Goal: Information Seeking & Learning: Learn about a topic

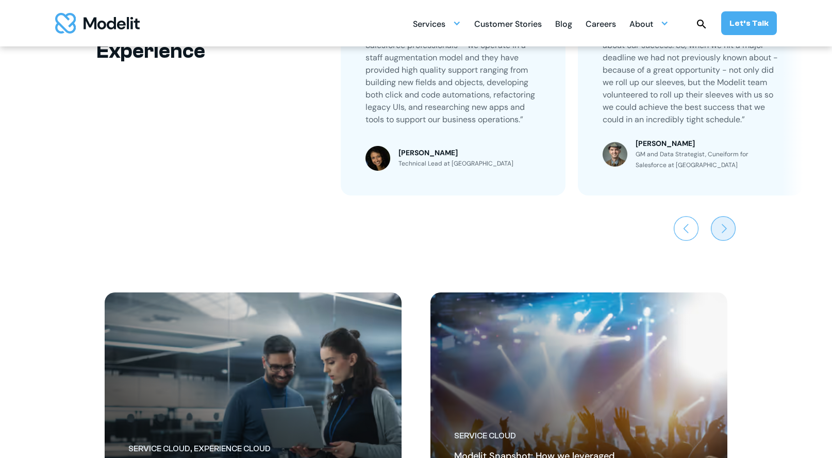
scroll to position [755, 0]
click at [725, 235] on img "Next slide" at bounding box center [723, 228] width 25 height 25
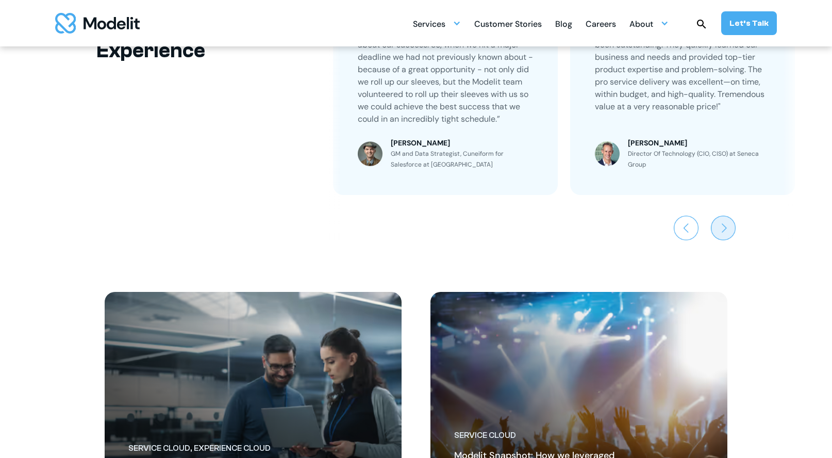
click at [725, 235] on img "Next slide" at bounding box center [723, 228] width 25 height 25
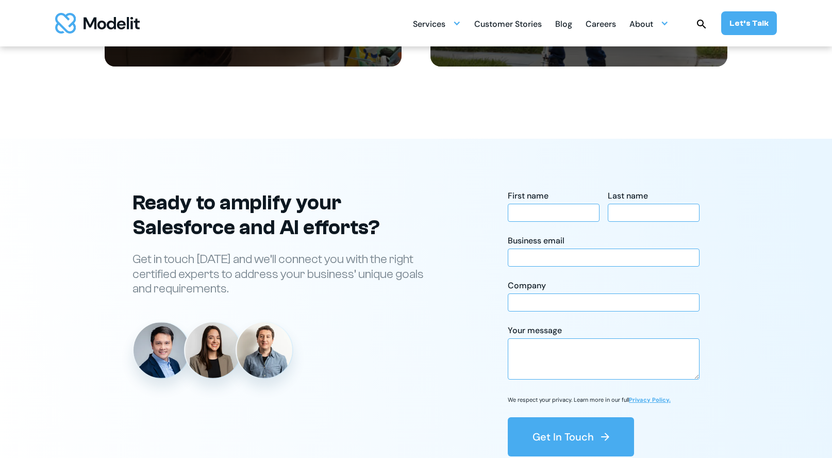
scroll to position [813, 0]
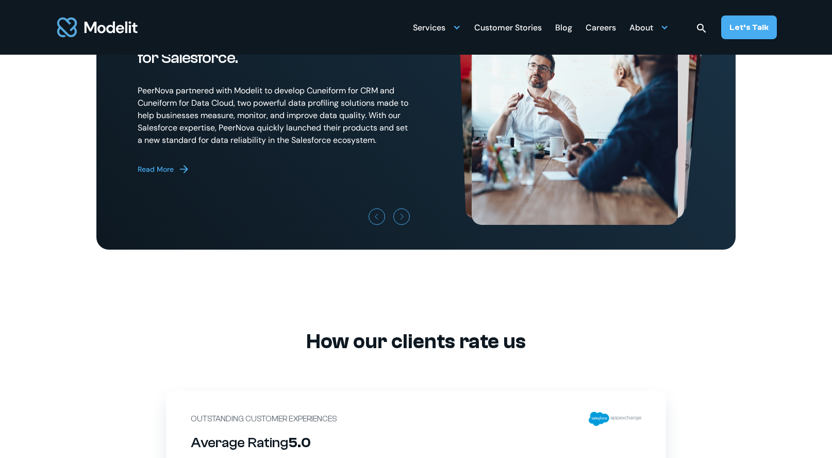
scroll to position [2858, 0]
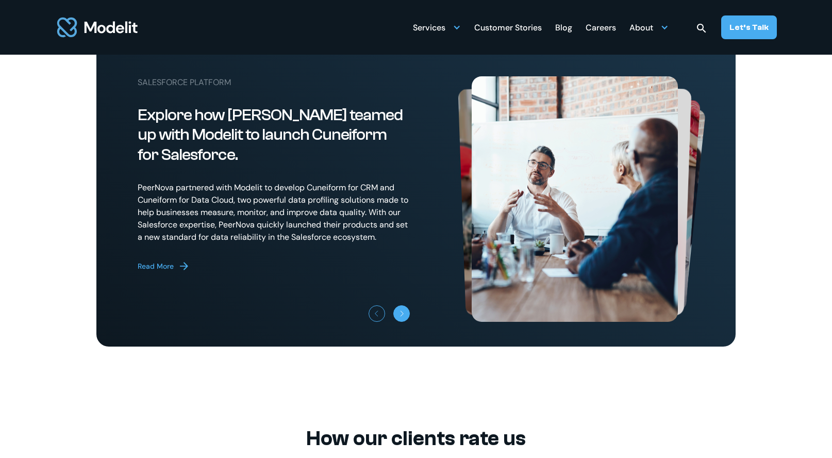
click at [401, 319] on div "Next slide" at bounding box center [402, 315] width 6 height 6
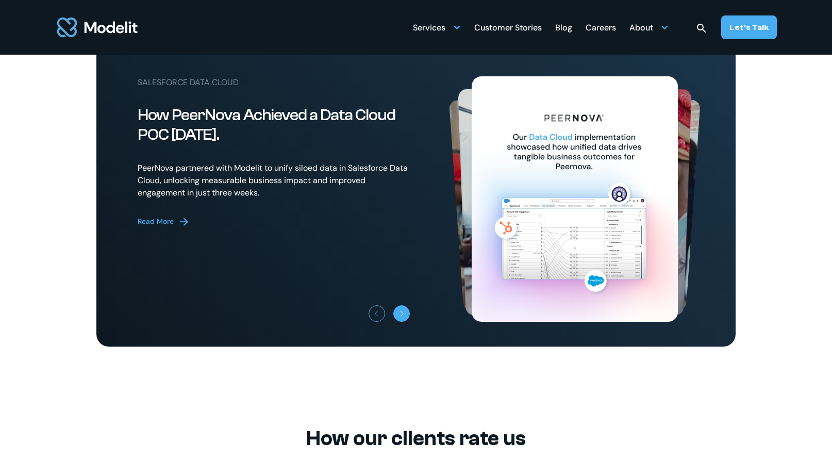
click at [401, 319] on div "Next slide" at bounding box center [402, 315] width 6 height 6
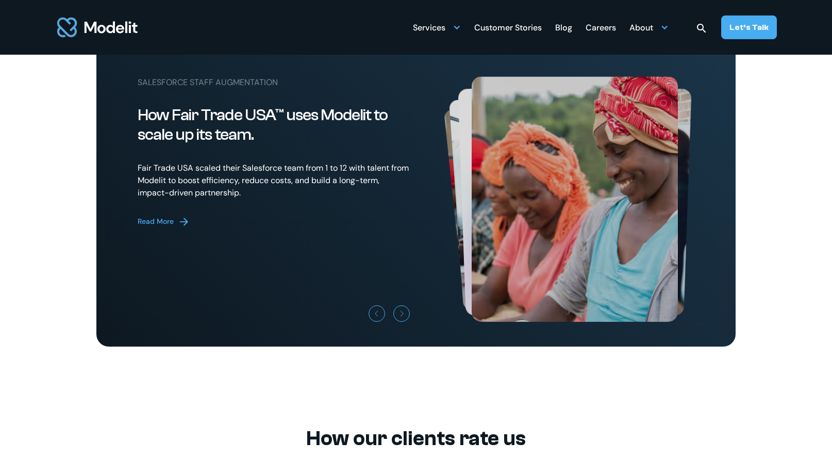
click at [172, 227] on div "Read More" at bounding box center [156, 221] width 36 height 11
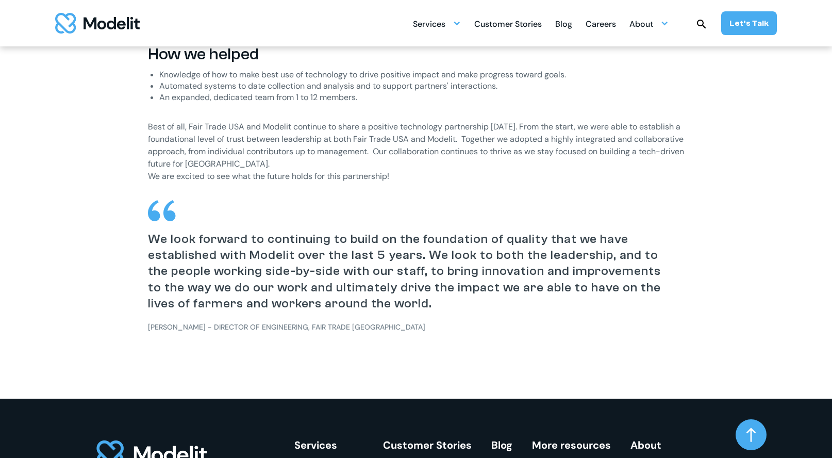
scroll to position [1321, 0]
